Goal: Task Accomplishment & Management: Manage account settings

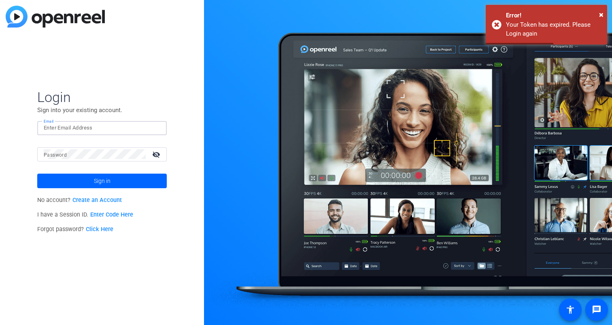
click at [64, 130] on input "Email" at bounding box center [102, 128] width 117 height 10
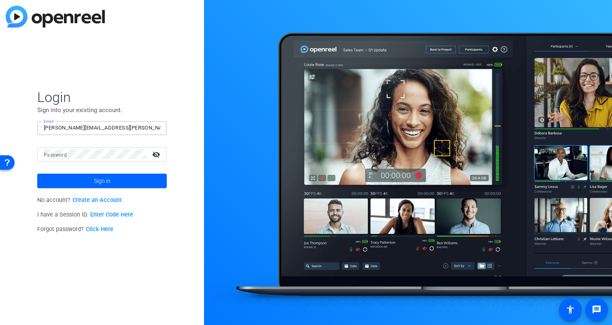
type input "[PERSON_NAME][EMAIL_ADDRESS][PERSON_NAME][DOMAIN_NAME]"
click at [37, 174] on button "Sign in" at bounding box center [102, 181] width 130 height 15
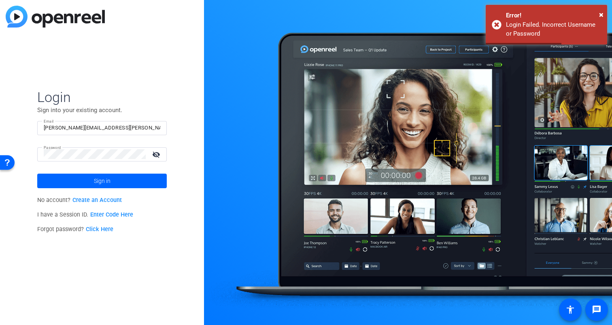
click at [157, 156] on mat-icon "visibility_off" at bounding box center [156, 155] width 19 height 12
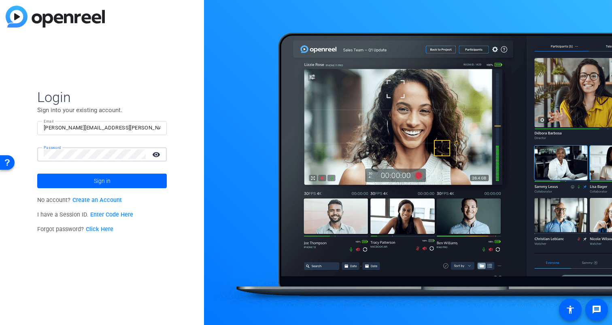
click at [37, 174] on button "Sign in" at bounding box center [102, 181] width 130 height 15
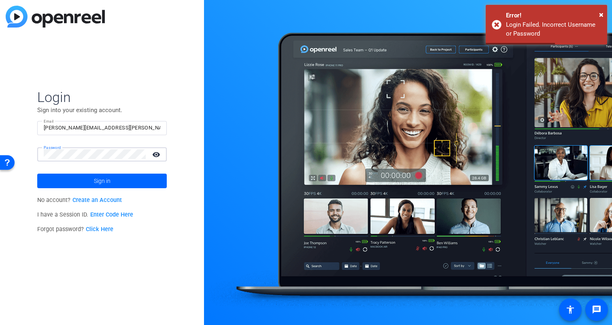
click at [0, 151] on html "Accessibility Screen-Reader Guide, Feedback, and Issue Reporting | New window L…" at bounding box center [306, 162] width 612 height 325
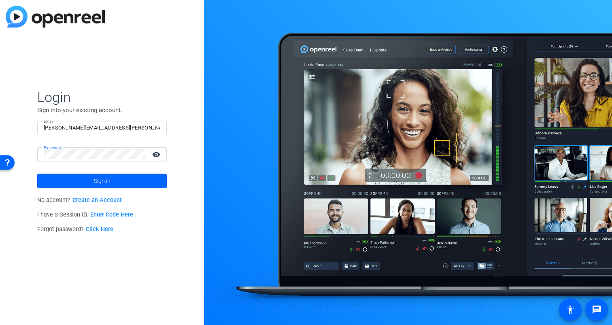
click at [37, 174] on button "Sign in" at bounding box center [102, 181] width 130 height 15
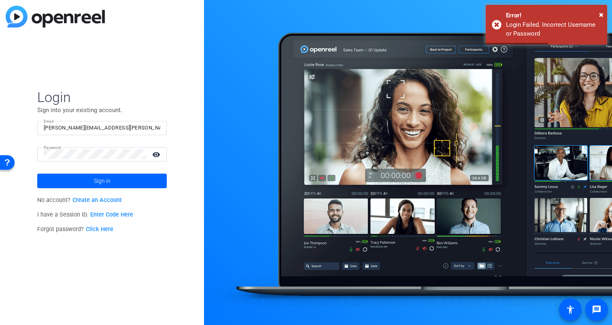
click at [106, 229] on link "Click Here" at bounding box center [100, 229] width 28 height 7
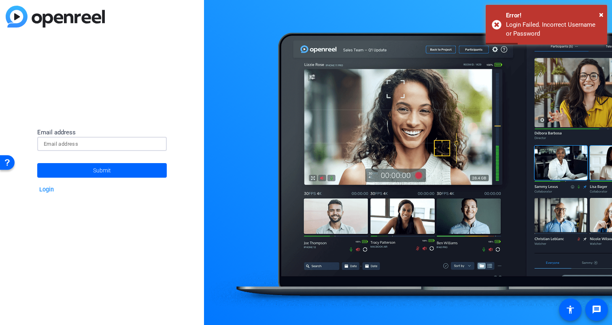
click at [80, 143] on input at bounding box center [102, 144] width 117 height 10
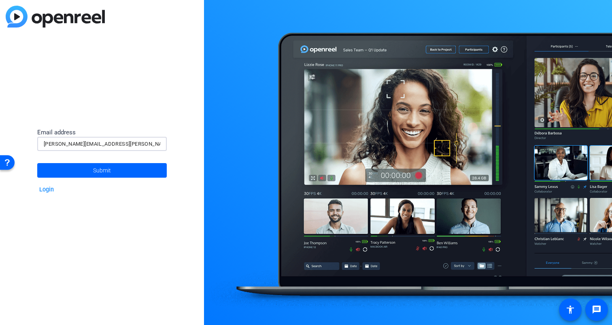
type input "[PERSON_NAME][EMAIL_ADDRESS][PERSON_NAME][DOMAIN_NAME]"
click at [37, 163] on button "Submit" at bounding box center [102, 170] width 130 height 15
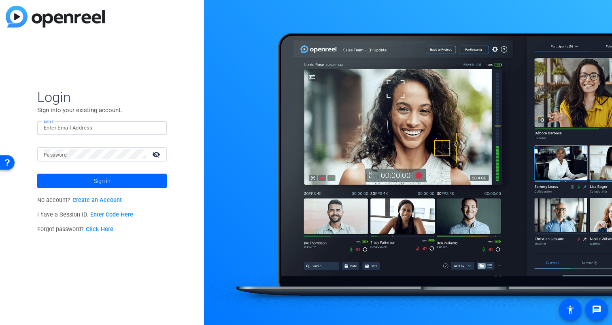
click at [85, 124] on input "Email" at bounding box center [102, 128] width 117 height 10
type input "[PERSON_NAME][EMAIL_ADDRESS][PERSON_NAME][DOMAIN_NAME]"
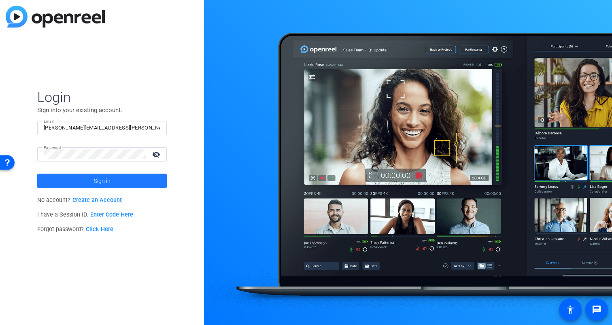
click at [132, 181] on span at bounding box center [102, 180] width 130 height 19
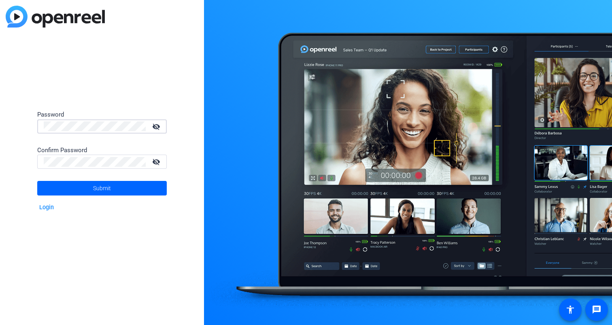
click at [156, 123] on mat-icon "visibility_off" at bounding box center [156, 127] width 19 height 12
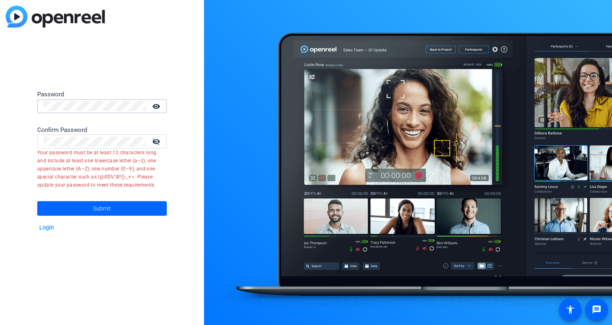
click at [56, 17] on img at bounding box center [55, 17] width 99 height 22
click at [155, 107] on mat-icon "visibility" at bounding box center [156, 106] width 19 height 12
click at [156, 106] on mat-icon "visibility_off" at bounding box center [156, 106] width 19 height 12
click at [162, 138] on mat-icon "visibility_off" at bounding box center [156, 142] width 19 height 12
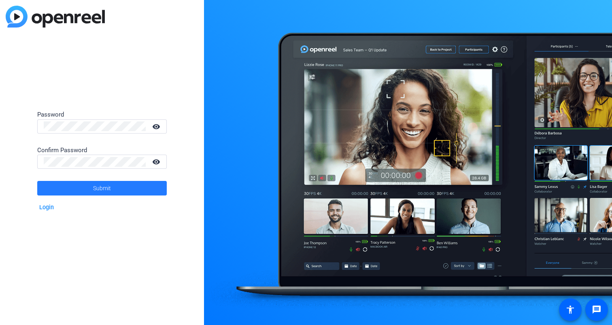
click at [105, 186] on span "Submit" at bounding box center [102, 188] width 18 height 20
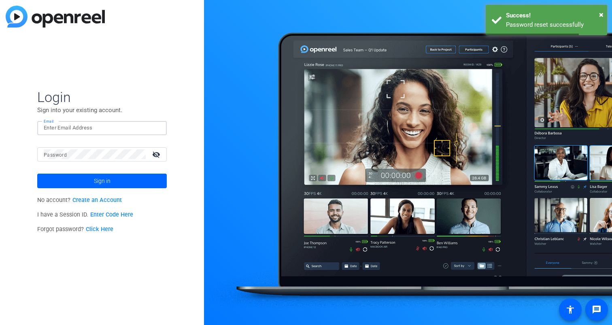
click at [73, 132] on input "Email" at bounding box center [102, 128] width 117 height 10
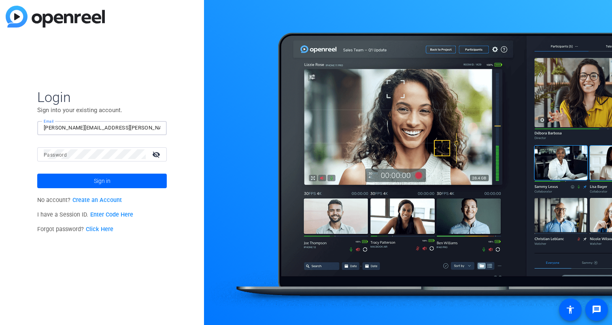
type input "[PERSON_NAME][EMAIL_ADDRESS][PERSON_NAME][DOMAIN_NAME]"
click at [119, 186] on span at bounding box center [102, 180] width 130 height 19
